Goal: Transaction & Acquisition: Obtain resource

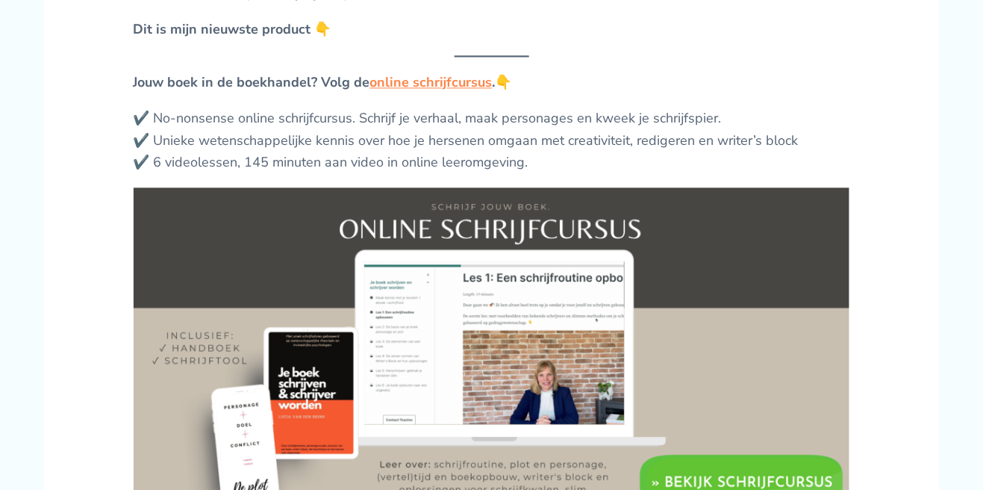
scroll to position [2311, 0]
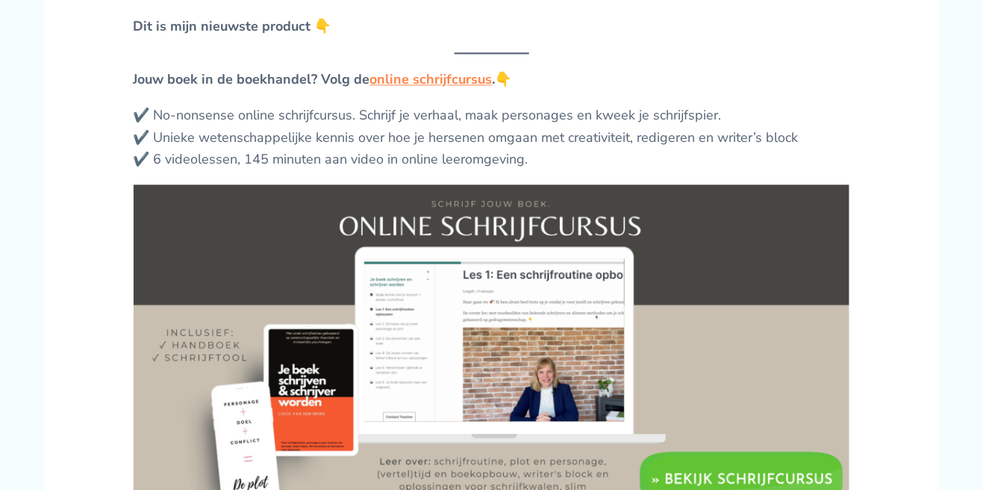
click at [814, 489] on img at bounding box center [492, 363] width 717 height 358
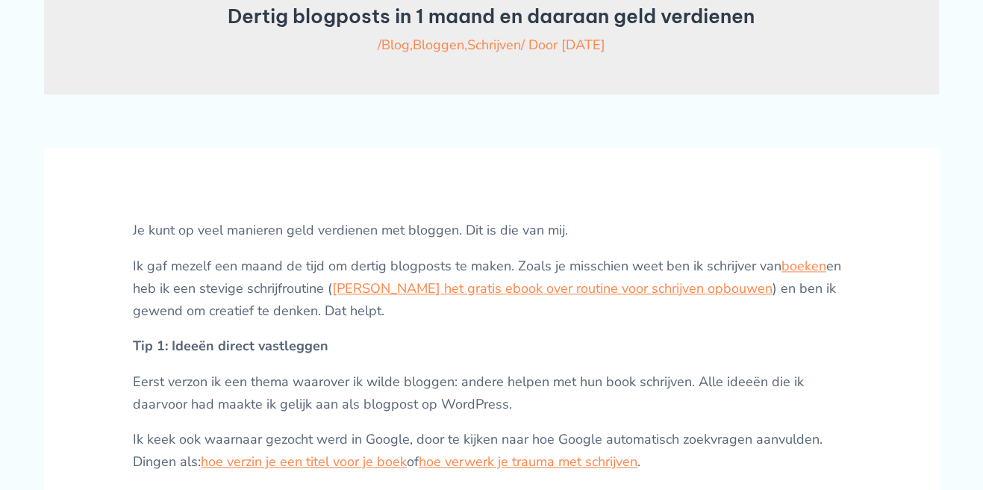
scroll to position [614, 0]
click at [558, 299] on link "[PERSON_NAME] het gratis ebook over routine voor schrijven opbouwen" at bounding box center [553, 290] width 440 height 18
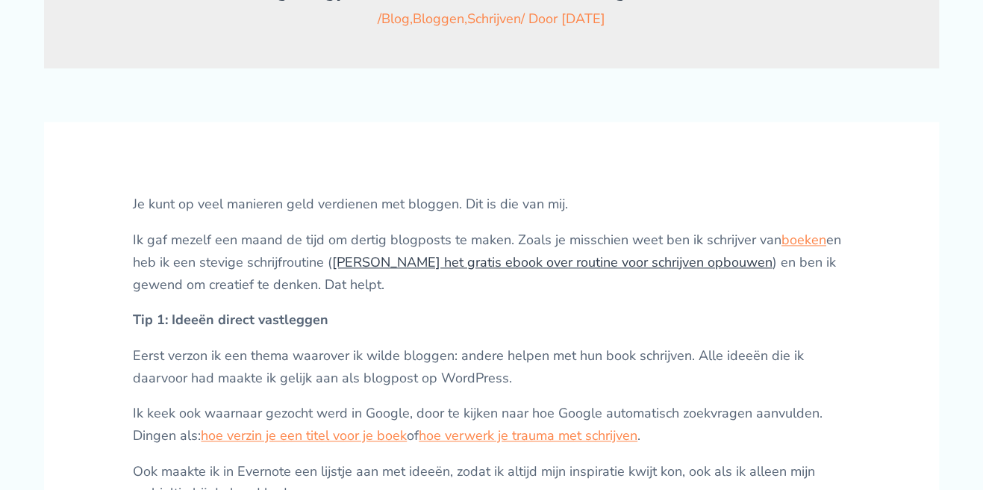
scroll to position [686, 0]
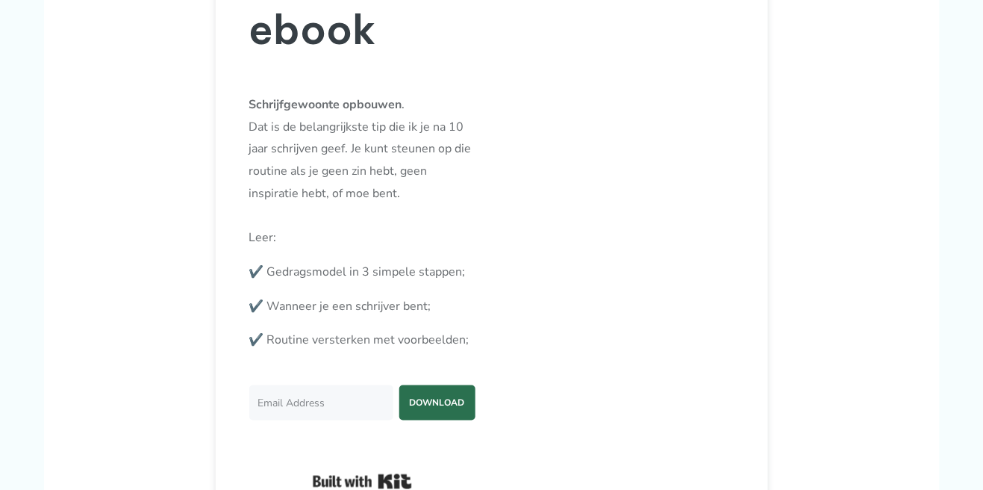
scroll to position [316, 0]
